Goal: Use online tool/utility: Utilize a website feature to perform a specific function

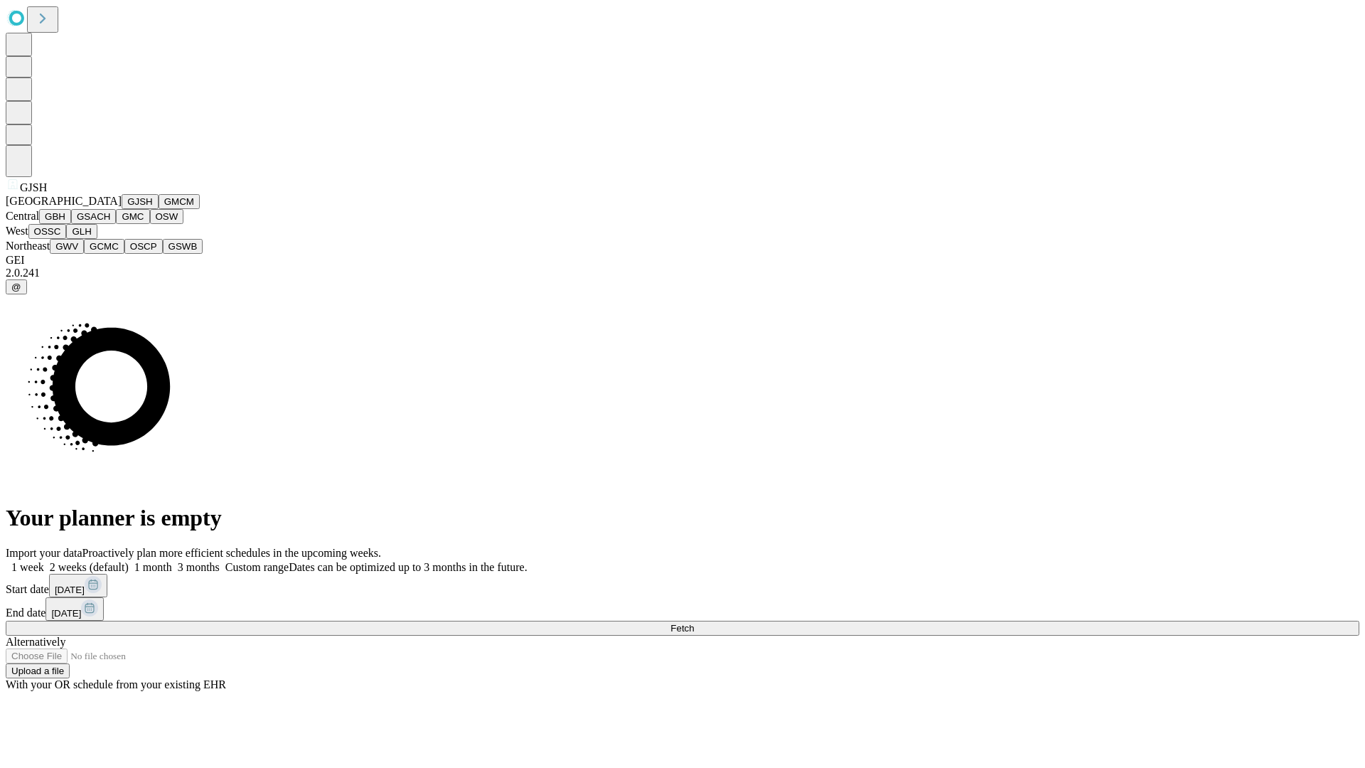
click at [122, 209] on button "GJSH" at bounding box center [140, 201] width 37 height 15
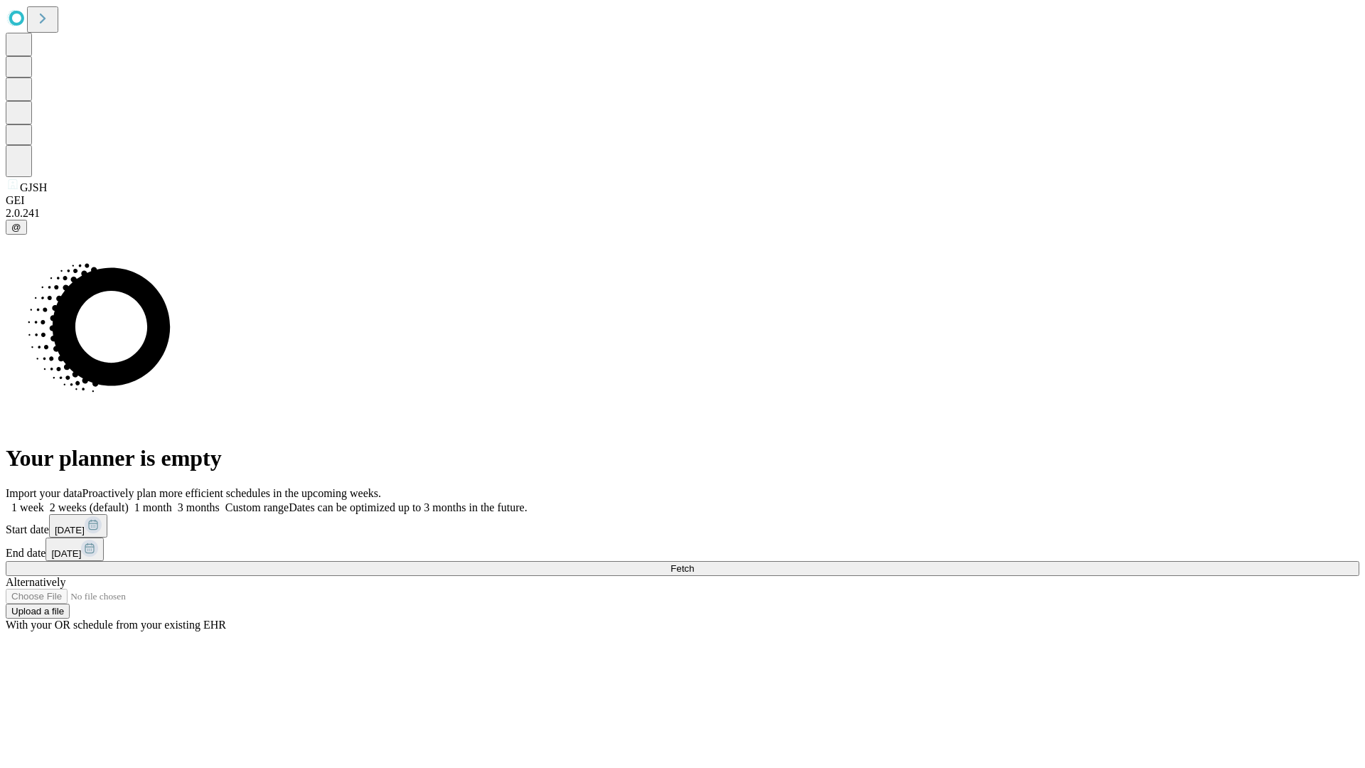
click at [129, 501] on label "2 weeks (default)" at bounding box center [86, 507] width 85 height 12
click at [694, 563] on span "Fetch" at bounding box center [682, 568] width 23 height 11
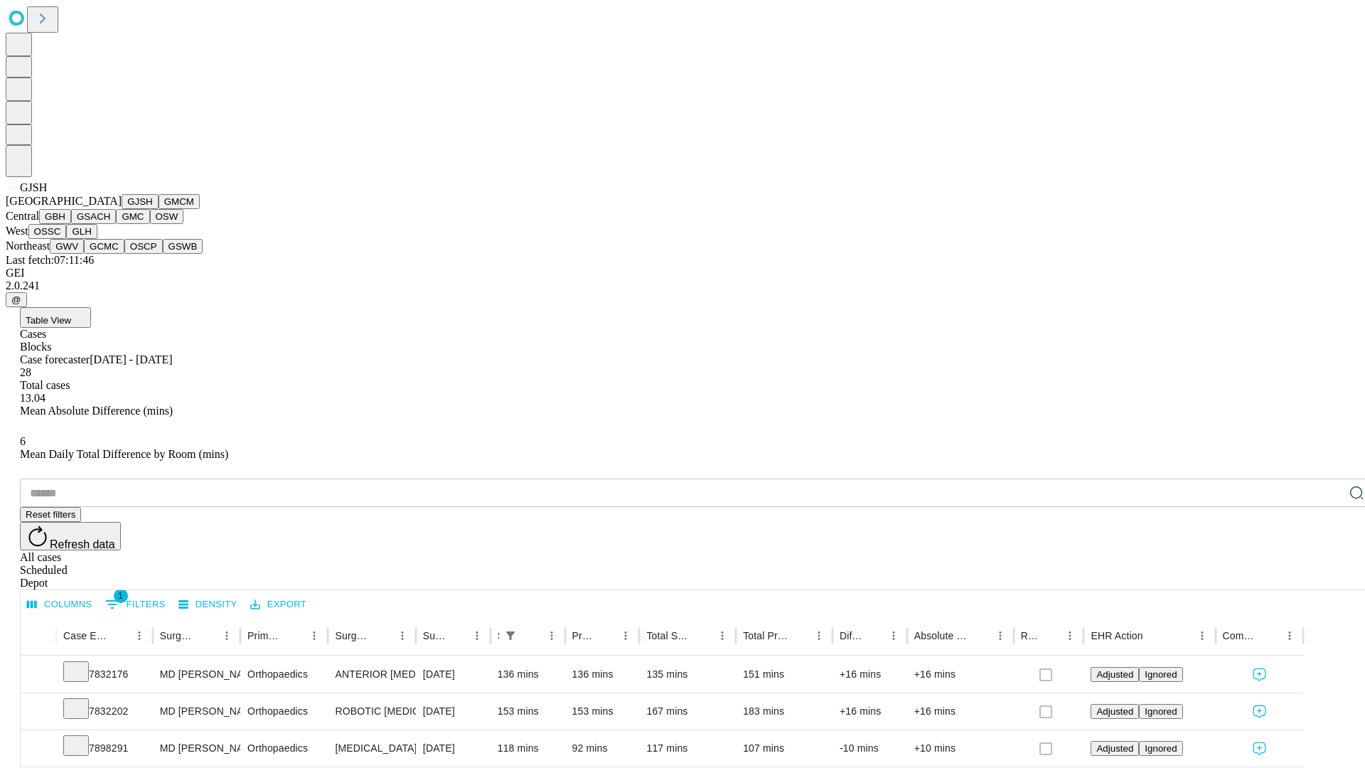
click at [159, 209] on button "GMCM" at bounding box center [179, 201] width 41 height 15
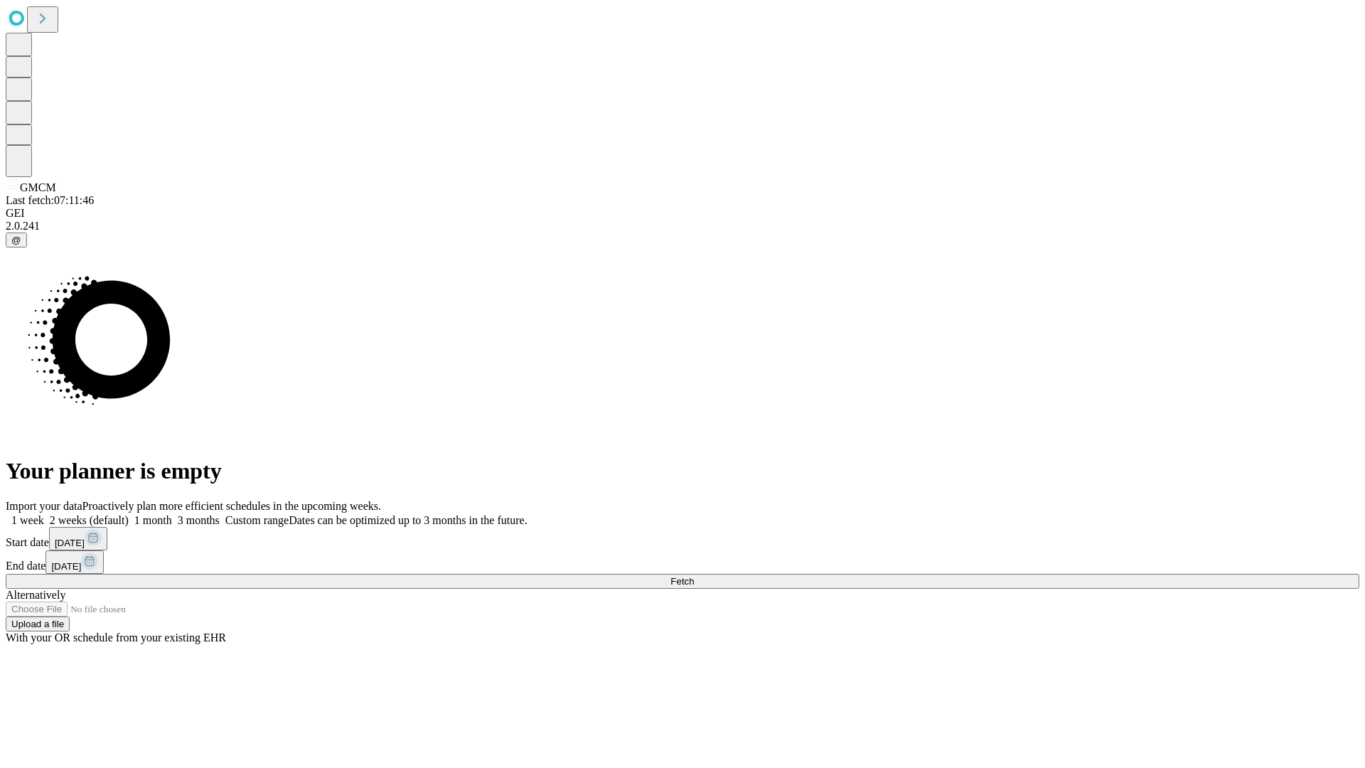
click at [694, 576] on span "Fetch" at bounding box center [682, 581] width 23 height 11
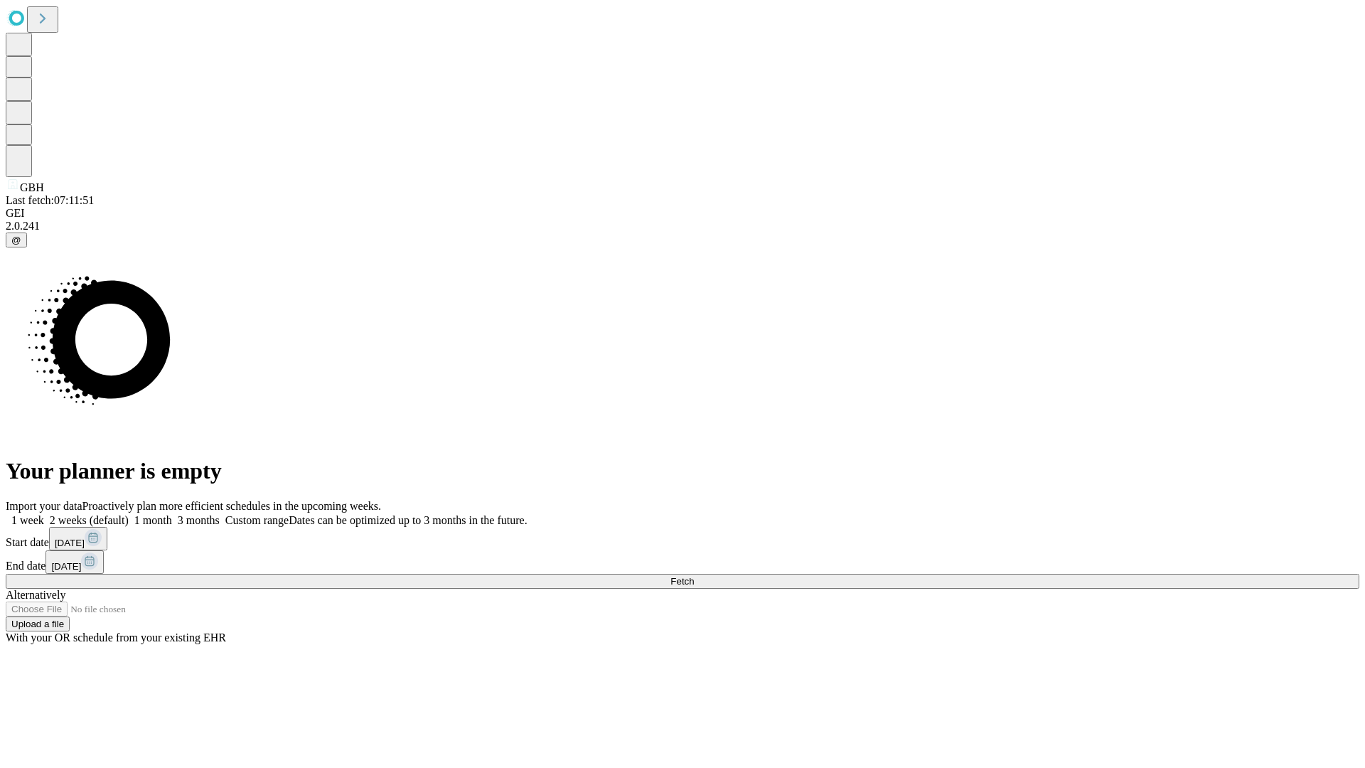
click at [129, 514] on label "2 weeks (default)" at bounding box center [86, 520] width 85 height 12
click at [694, 576] on span "Fetch" at bounding box center [682, 581] width 23 height 11
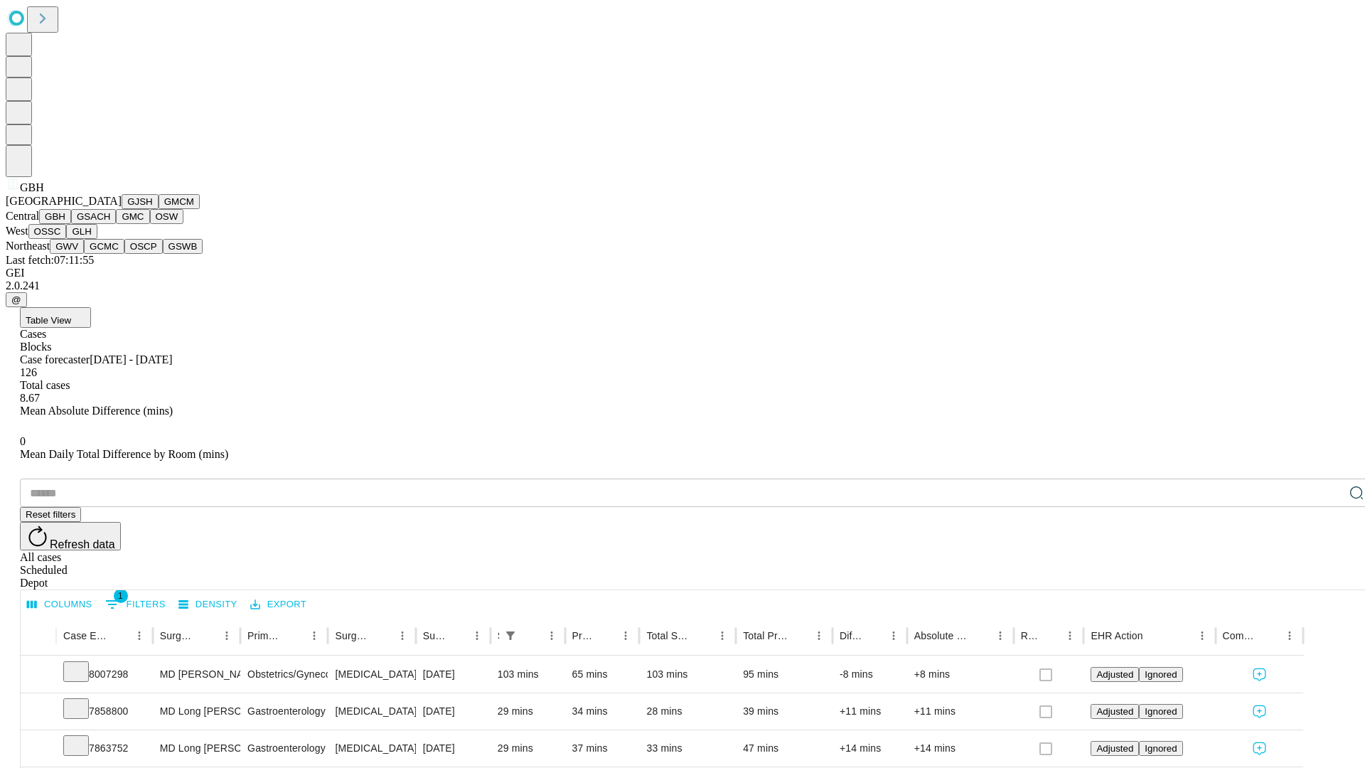
click at [110, 224] on button "GSACH" at bounding box center [93, 216] width 45 height 15
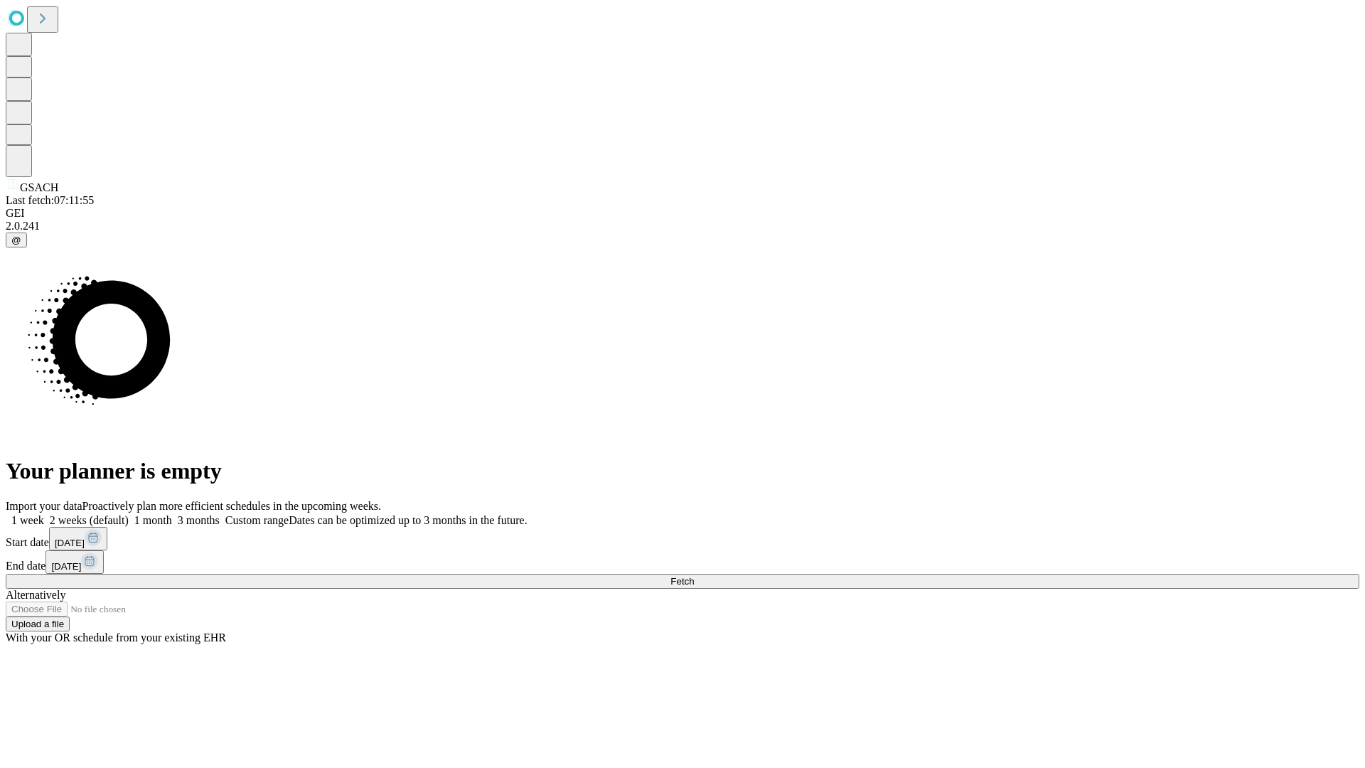
click at [694, 576] on span "Fetch" at bounding box center [682, 581] width 23 height 11
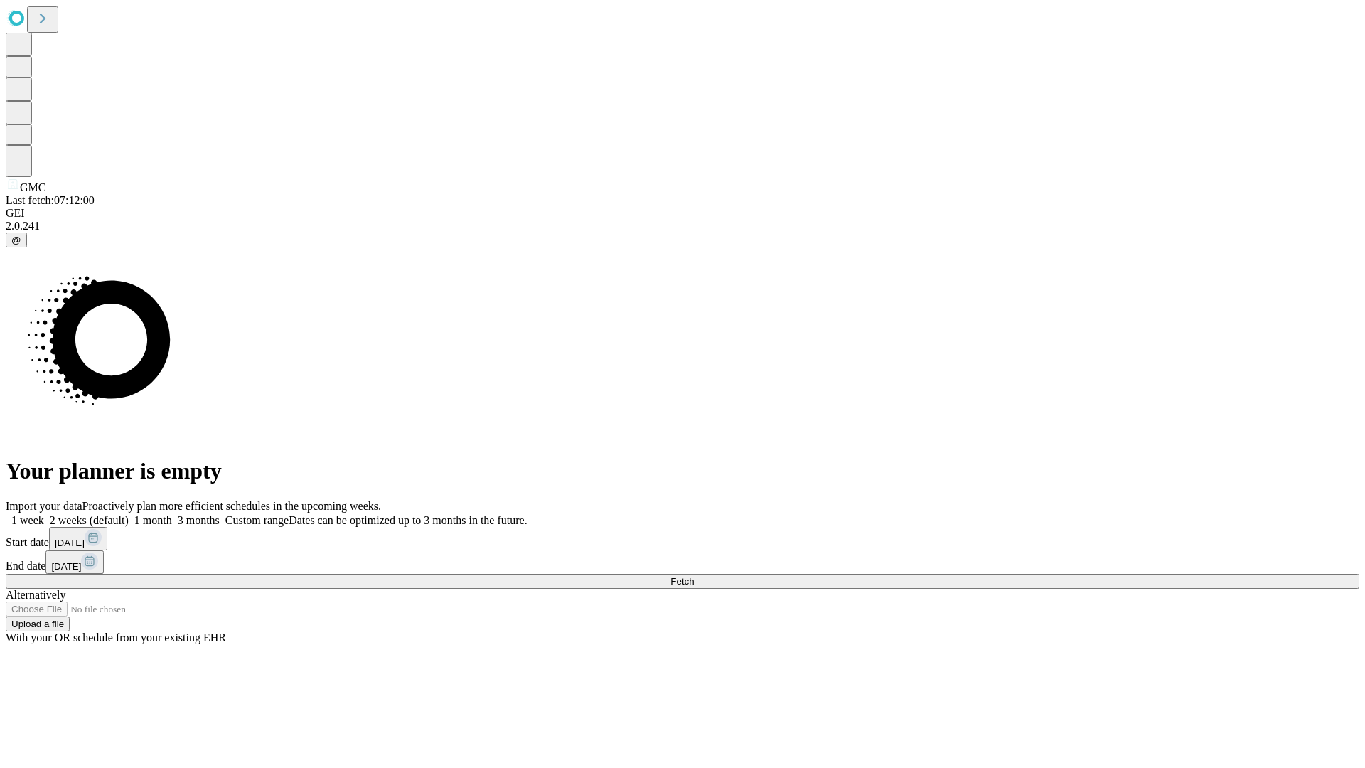
click at [129, 514] on label "2 weeks (default)" at bounding box center [86, 520] width 85 height 12
click at [694, 576] on span "Fetch" at bounding box center [682, 581] width 23 height 11
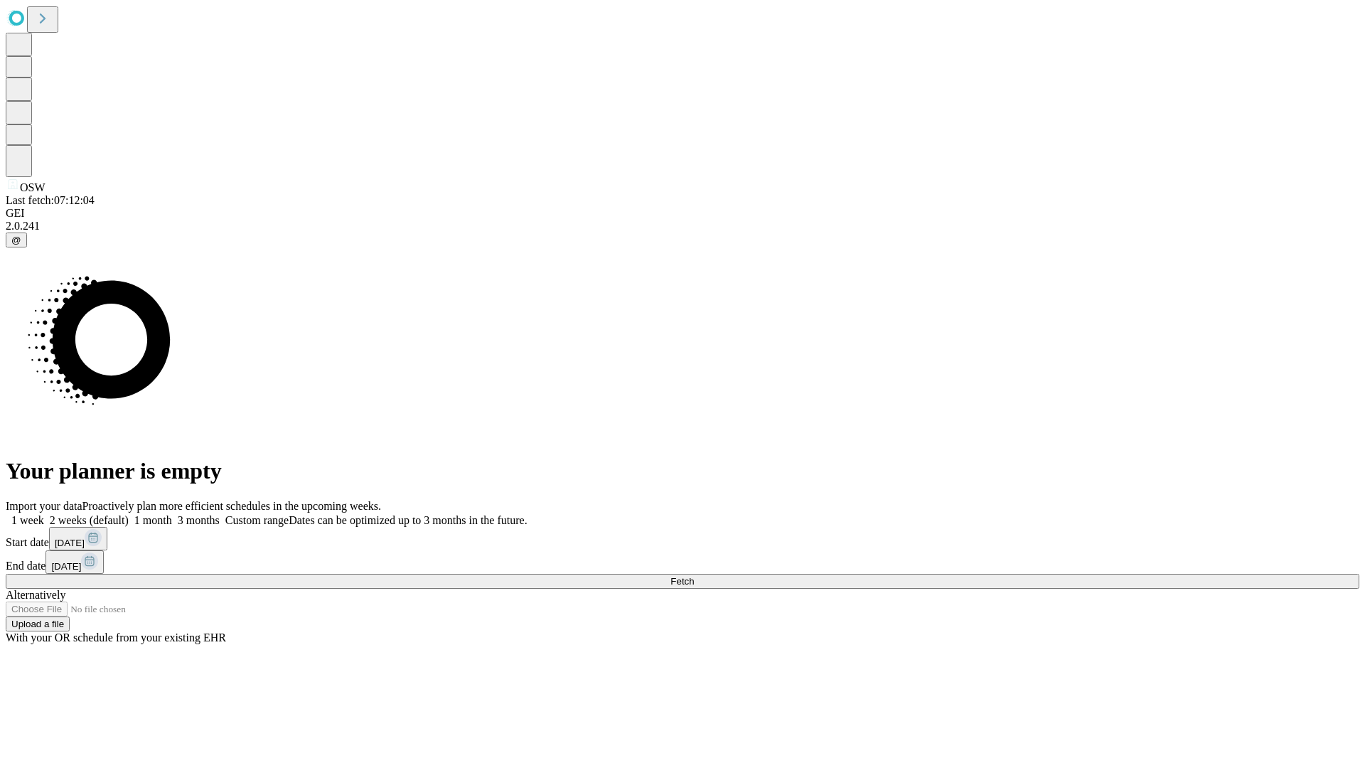
click at [129, 514] on label "2 weeks (default)" at bounding box center [86, 520] width 85 height 12
click at [694, 576] on span "Fetch" at bounding box center [682, 581] width 23 height 11
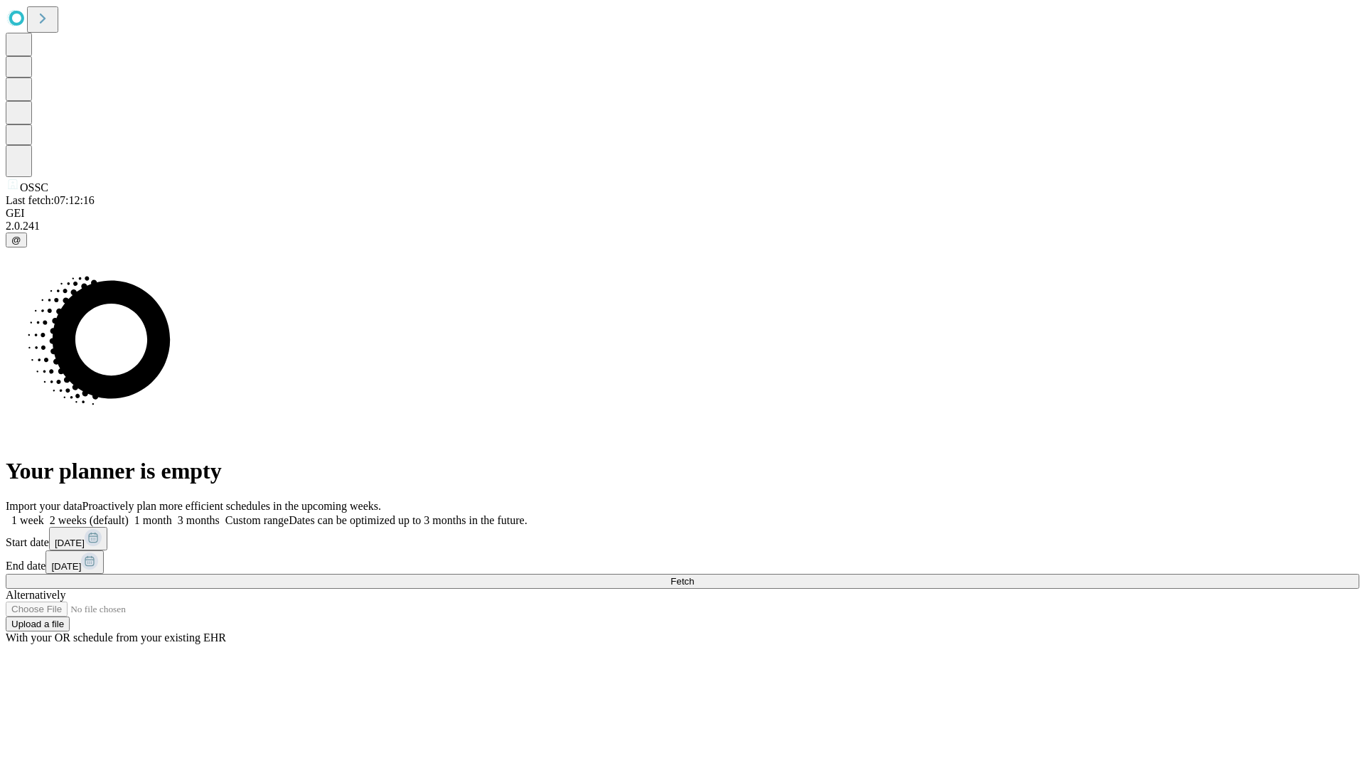
click at [694, 576] on span "Fetch" at bounding box center [682, 581] width 23 height 11
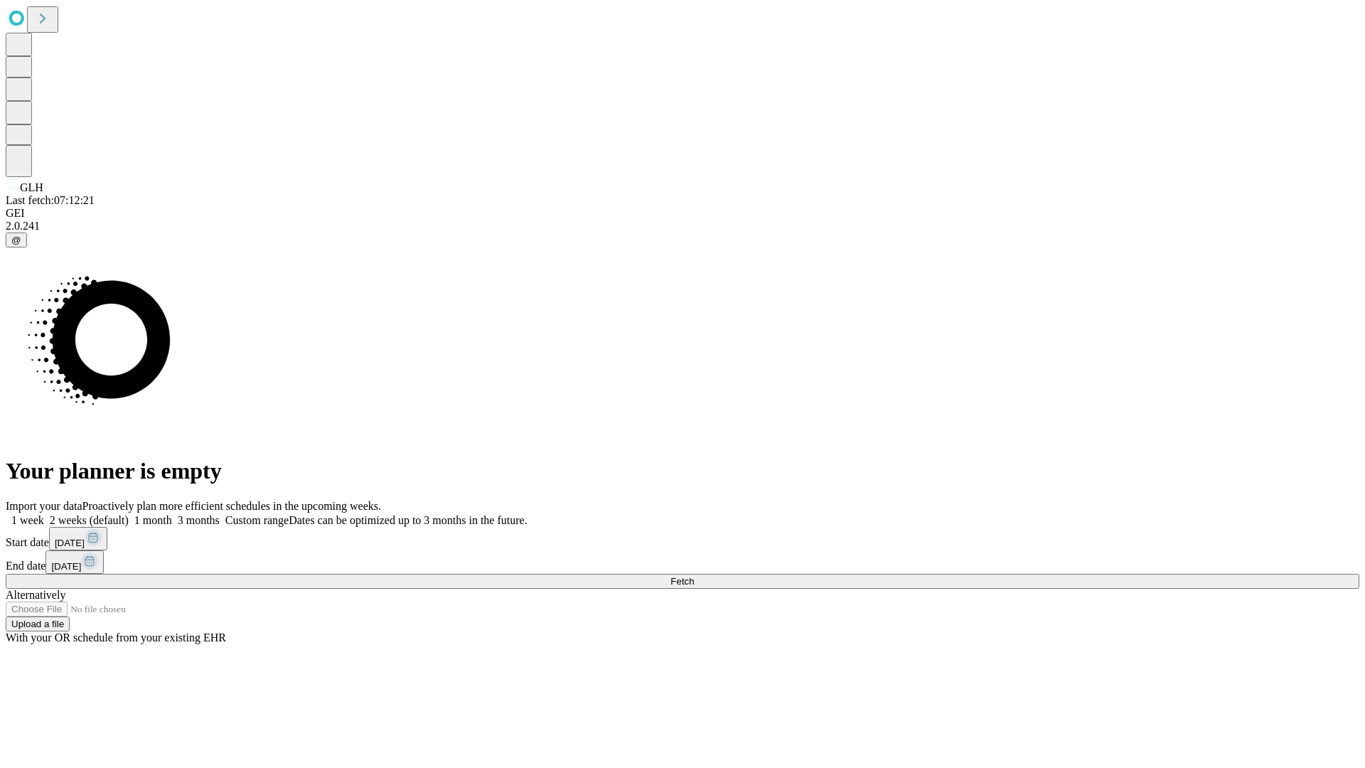
click at [129, 514] on label "2 weeks (default)" at bounding box center [86, 520] width 85 height 12
click at [694, 576] on span "Fetch" at bounding box center [682, 581] width 23 height 11
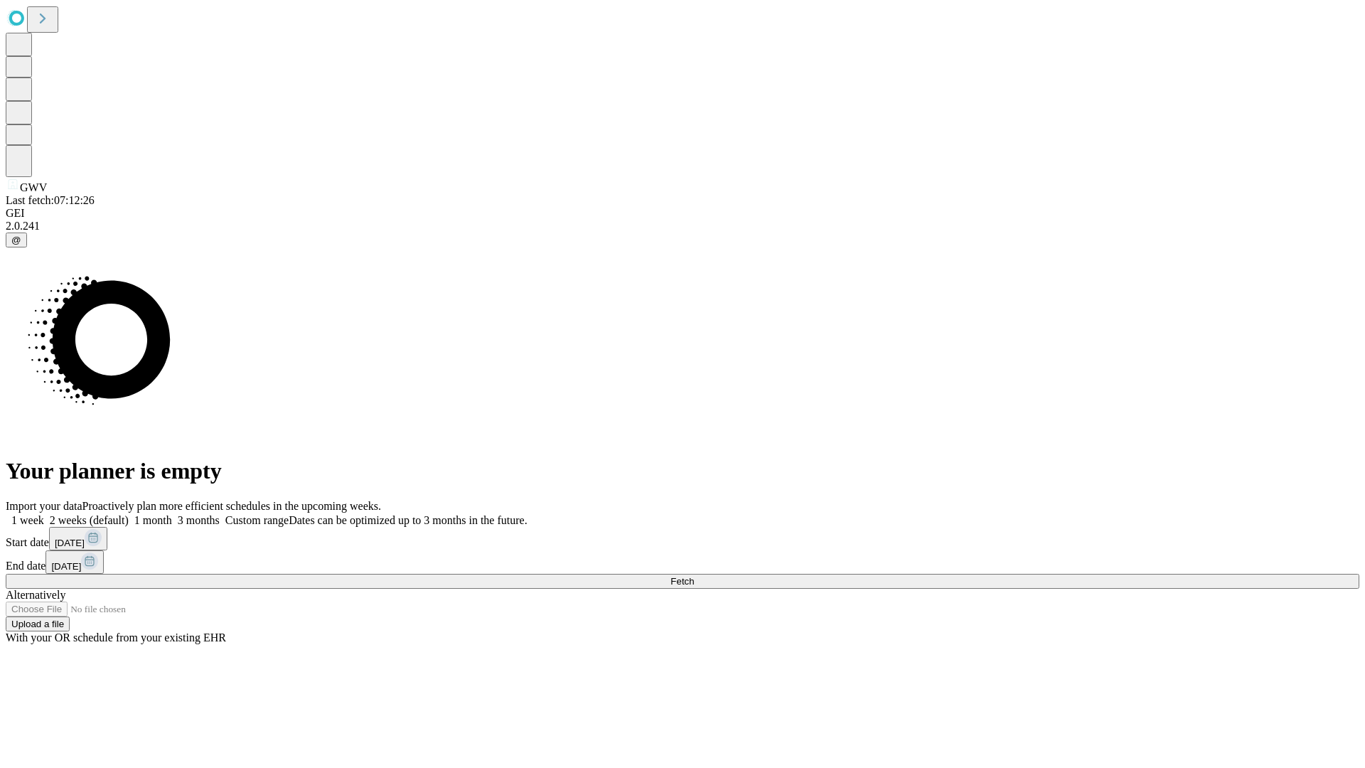
click at [129, 514] on label "2 weeks (default)" at bounding box center [86, 520] width 85 height 12
click at [694, 576] on span "Fetch" at bounding box center [682, 581] width 23 height 11
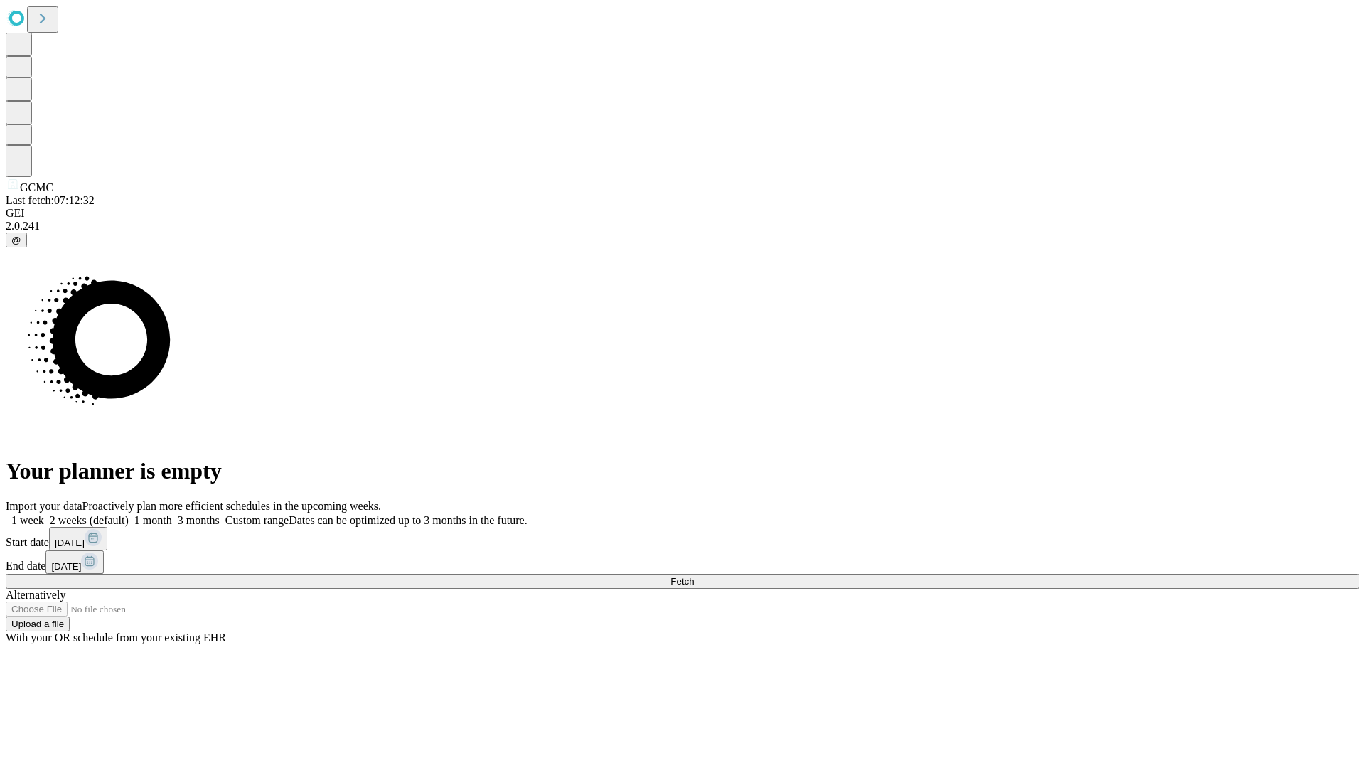
click at [129, 514] on label "2 weeks (default)" at bounding box center [86, 520] width 85 height 12
click at [694, 576] on span "Fetch" at bounding box center [682, 581] width 23 height 11
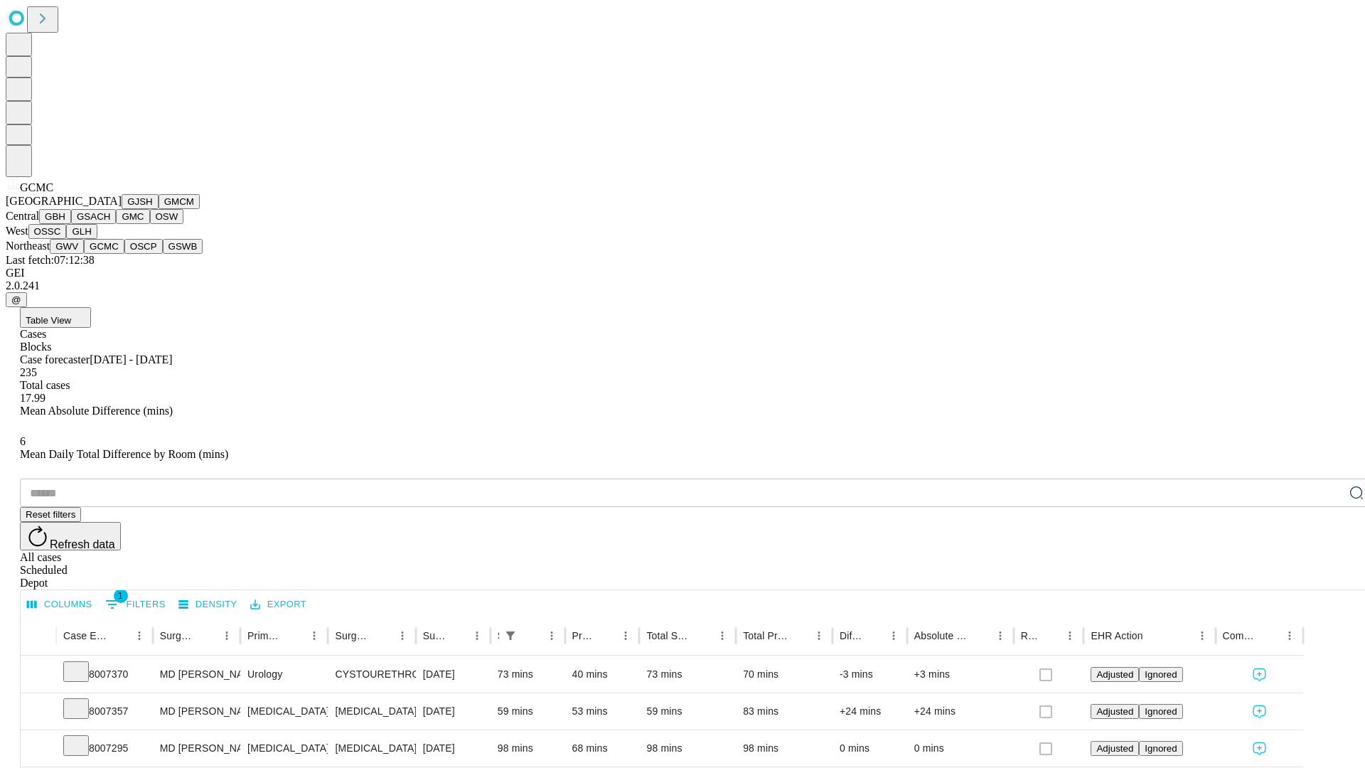
click at [124, 254] on button "OSCP" at bounding box center [143, 246] width 38 height 15
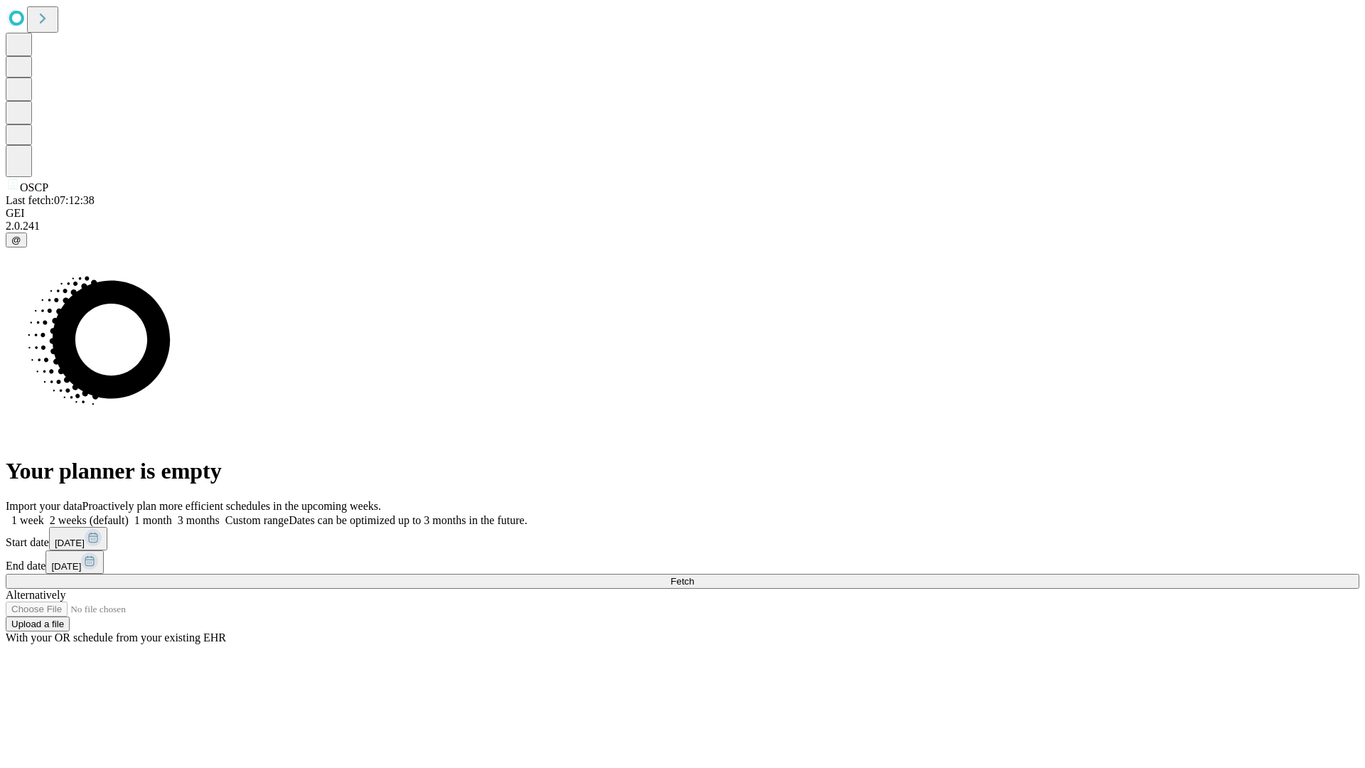
click at [129, 514] on label "2 weeks (default)" at bounding box center [86, 520] width 85 height 12
click at [694, 576] on span "Fetch" at bounding box center [682, 581] width 23 height 11
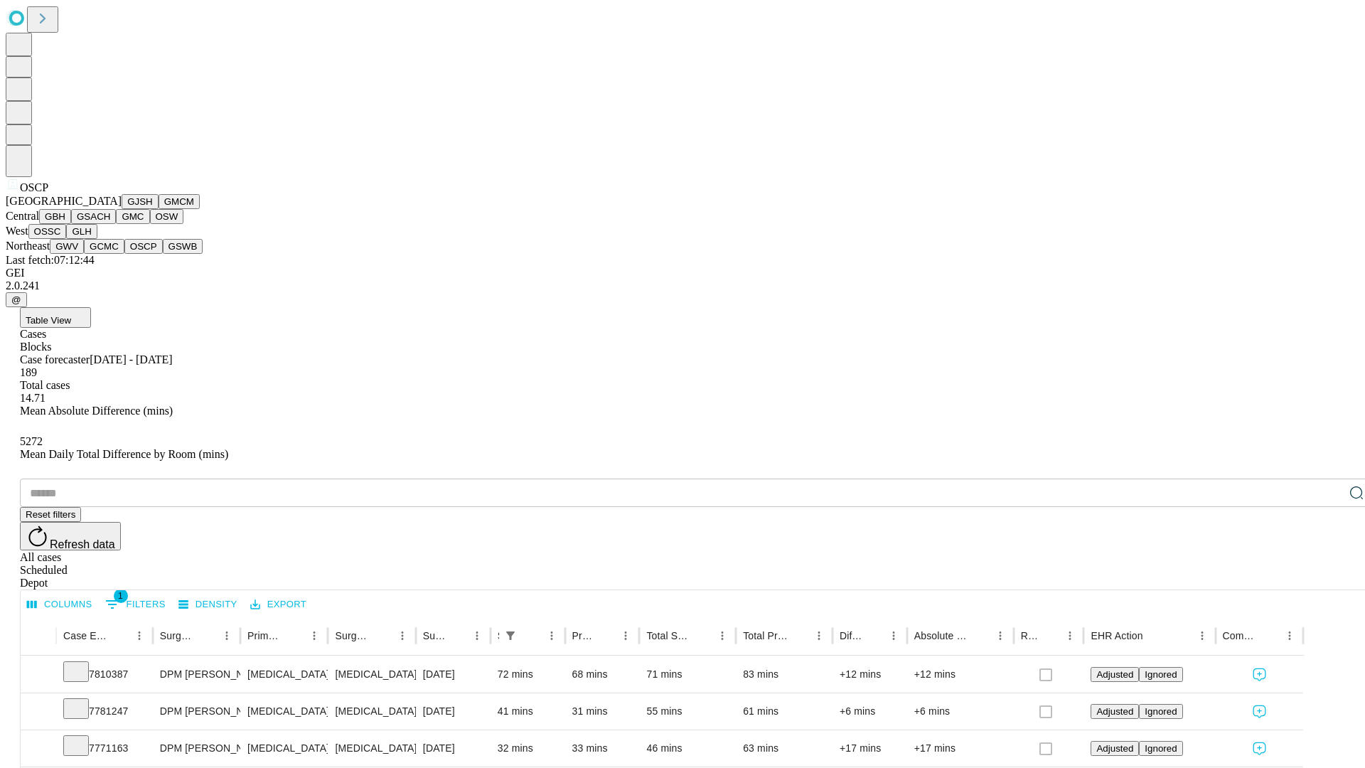
click at [163, 254] on button "GSWB" at bounding box center [183, 246] width 41 height 15
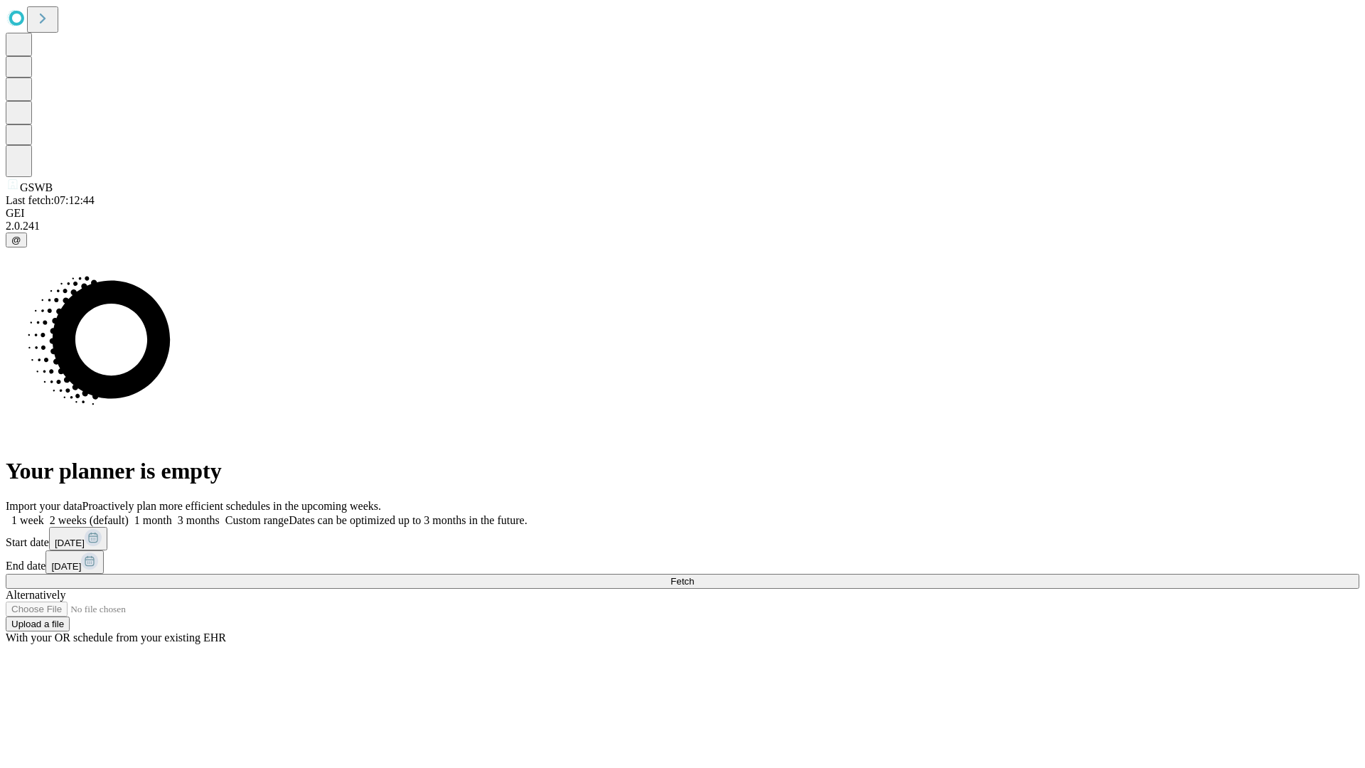
click at [129, 514] on label "2 weeks (default)" at bounding box center [86, 520] width 85 height 12
click at [694, 576] on span "Fetch" at bounding box center [682, 581] width 23 height 11
